Goal: Find specific page/section: Find specific page/section

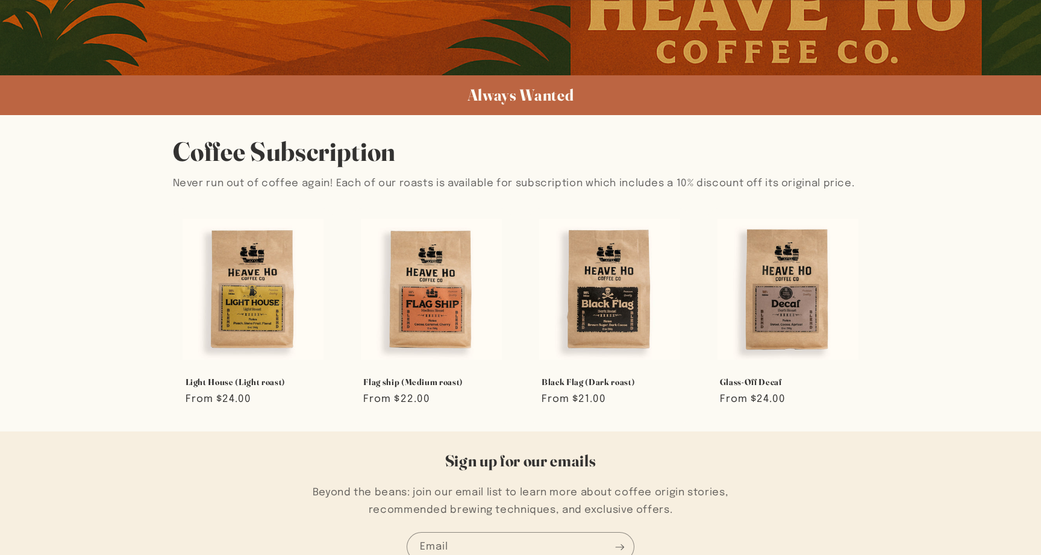
scroll to position [751, 0]
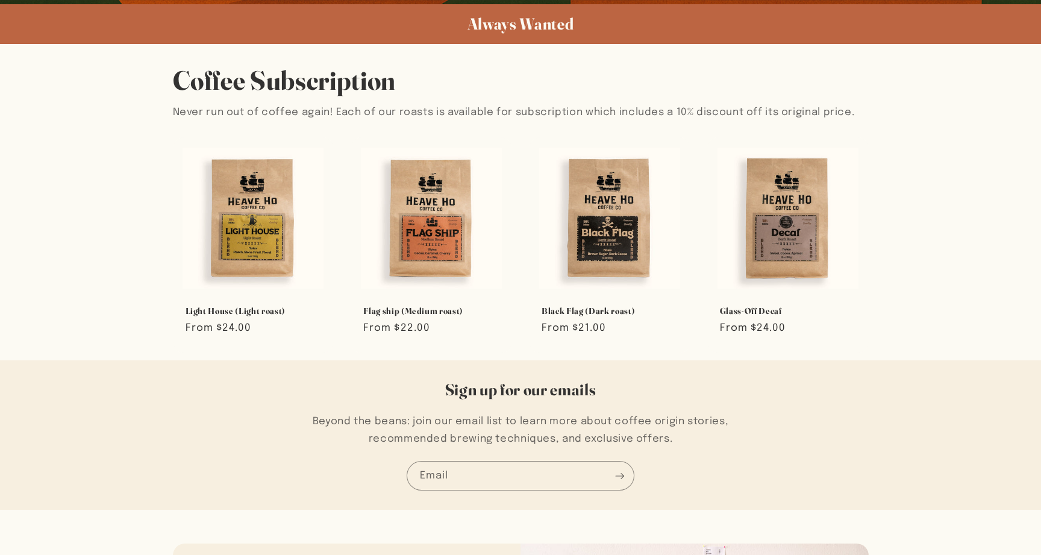
click at [117, 256] on div "Coffee Subscription Never run out of coffee again! Each of our roasts is availa…" at bounding box center [520, 202] width 1041 height 316
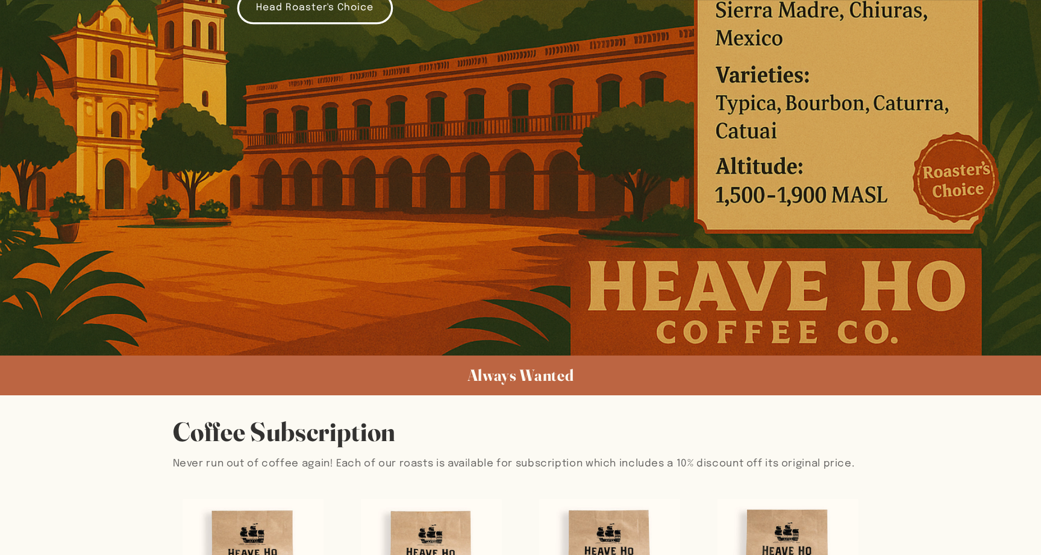
scroll to position [478, 0]
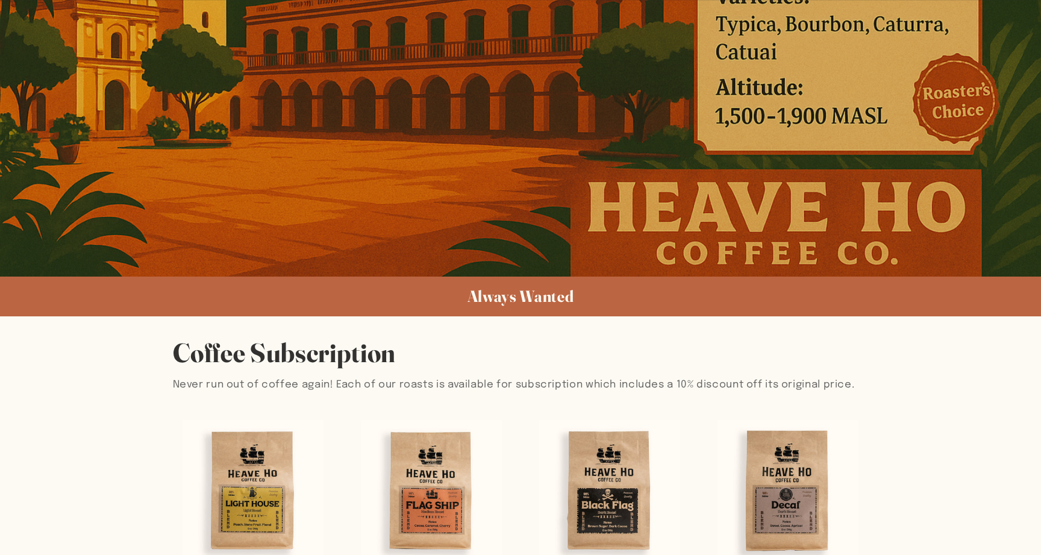
click at [468, 299] on span "Always Wanted" at bounding box center [521, 296] width 107 height 20
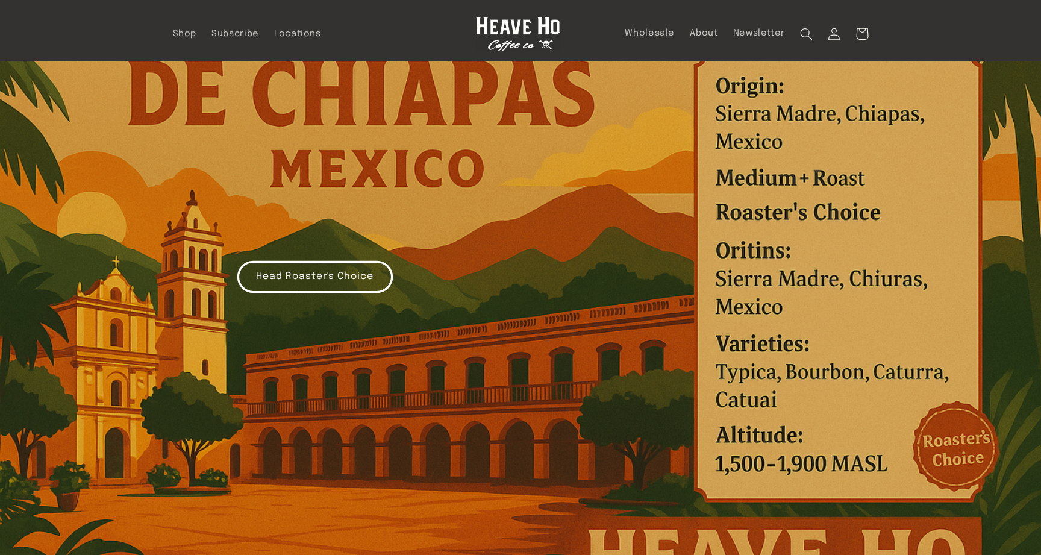
scroll to position [0, 0]
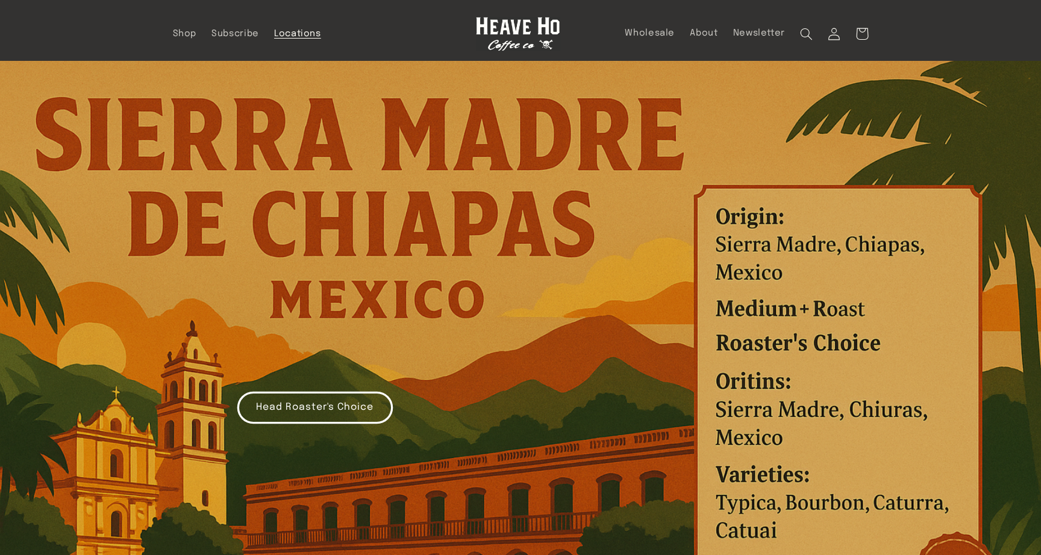
click at [296, 41] on link "Locations" at bounding box center [297, 33] width 62 height 27
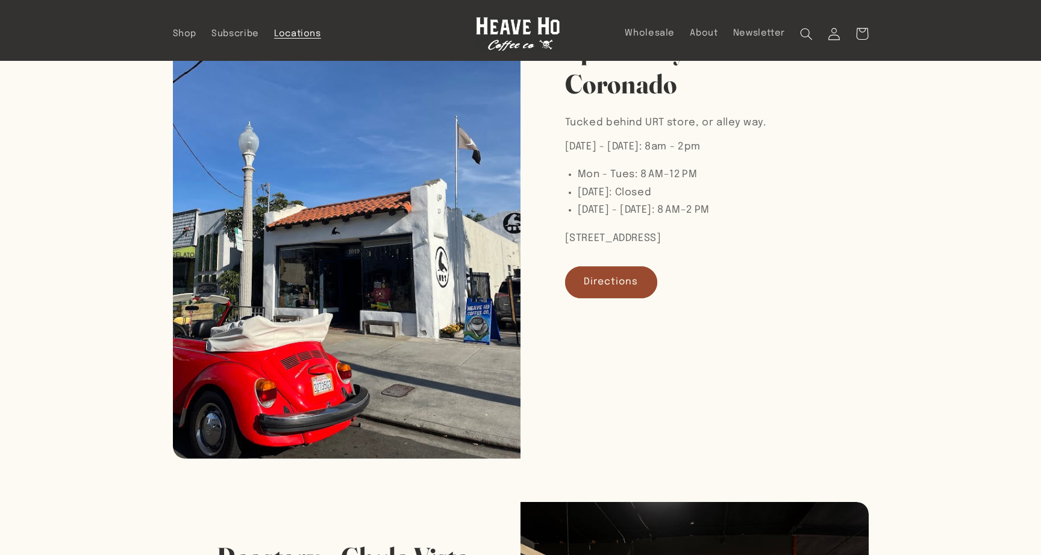
scroll to position [105, 0]
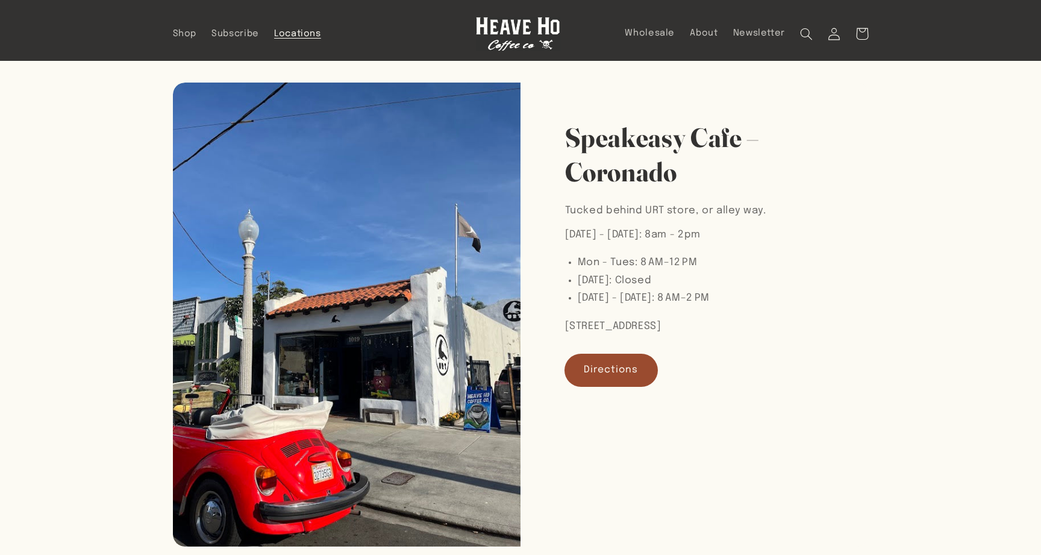
click at [619, 363] on link "Directions" at bounding box center [611, 370] width 93 height 32
